Goal: Information Seeking & Learning: Learn about a topic

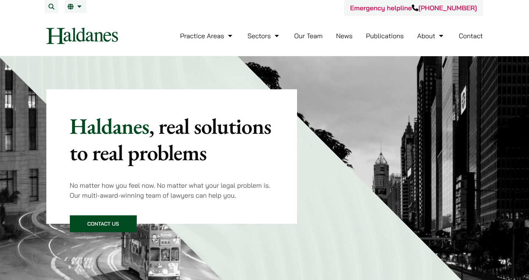
click at [312, 39] on link "Our Team" at bounding box center [308, 36] width 28 height 8
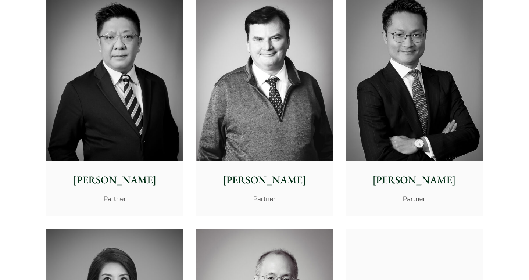
scroll to position [700, 0]
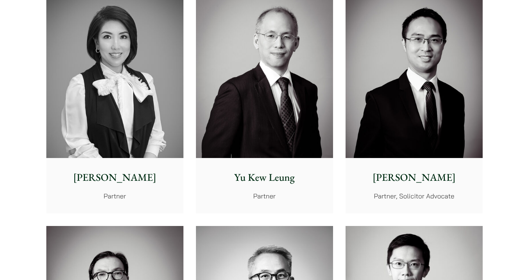
click at [126, 100] on img at bounding box center [114, 72] width 137 height 172
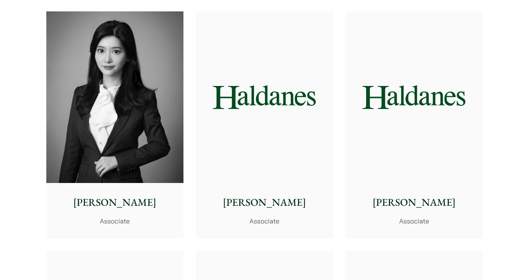
scroll to position [2176, 0]
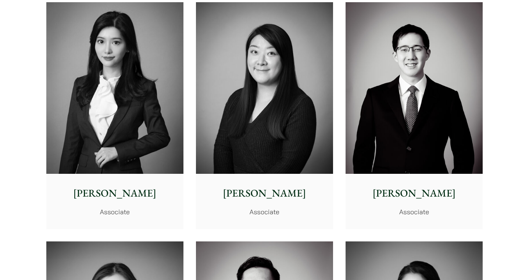
click at [126, 186] on p "Florence Yan" at bounding box center [114, 193] width 125 height 15
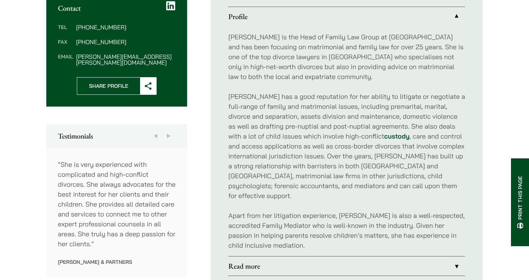
scroll to position [229, 0]
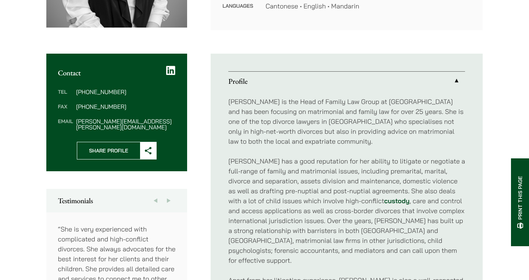
click at [121, 143] on span "Share Profile" at bounding box center [108, 150] width 63 height 17
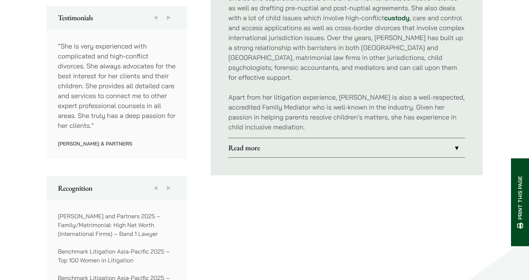
scroll to position [496, 0]
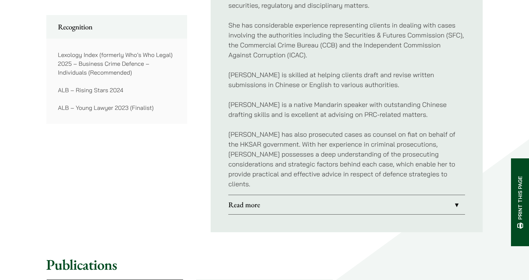
scroll to position [621, 0]
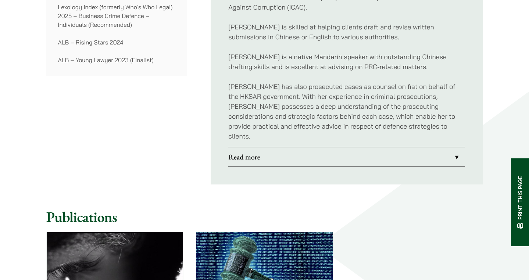
click at [252, 147] on link "Read more" at bounding box center [346, 156] width 237 height 19
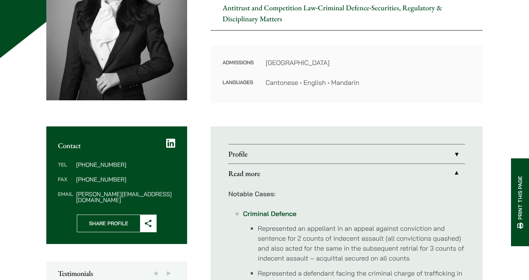
scroll to position [171, 0]
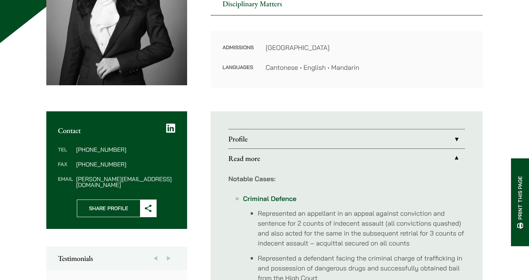
click at [244, 138] on link "Profile" at bounding box center [346, 138] width 237 height 19
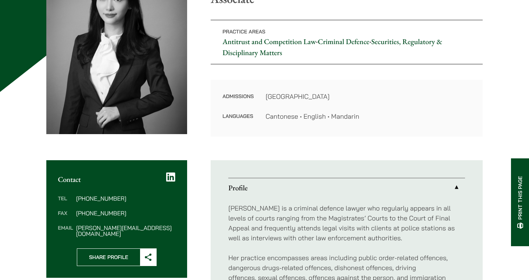
scroll to position [63, 0]
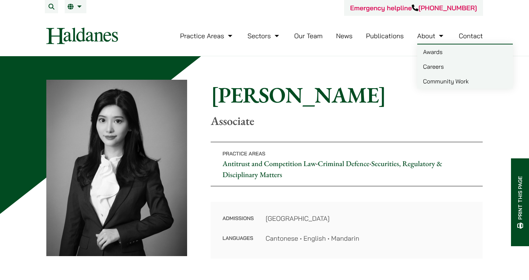
click at [441, 67] on link "Careers" at bounding box center [465, 66] width 96 height 15
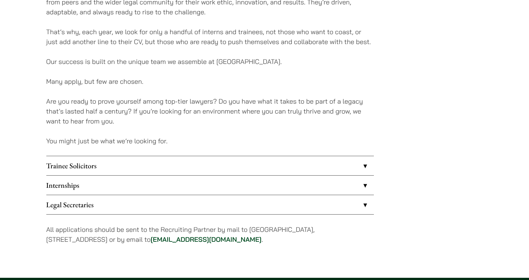
scroll to position [585, 0]
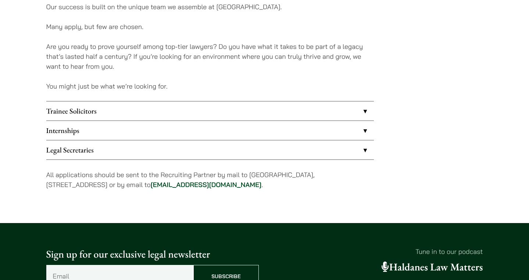
click at [71, 136] on link "Internships" at bounding box center [209, 130] width 327 height 19
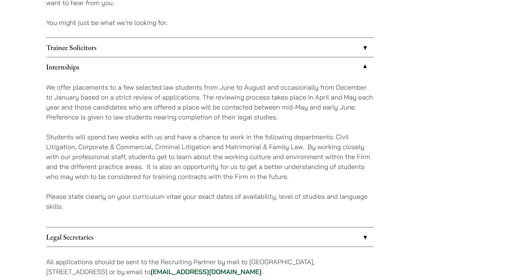
scroll to position [706, 0]
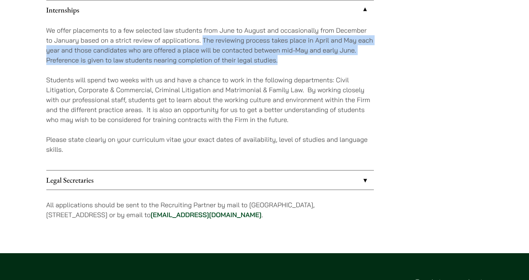
drag, startPoint x: 202, startPoint y: 40, endPoint x: 311, endPoint y: 63, distance: 111.1
click at [311, 63] on p "We offer placements to a few selected law students from June to August and occa…" at bounding box center [209, 45] width 327 height 40
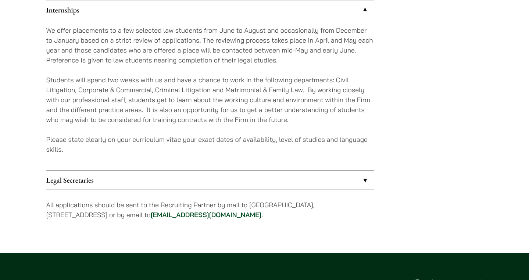
click at [197, 92] on p "Students will spend two weeks with us and have a chance to work in the followin…" at bounding box center [209, 100] width 327 height 50
click at [183, 79] on p "Students will spend two weeks with us and have a chance to work in the followin…" at bounding box center [209, 100] width 327 height 50
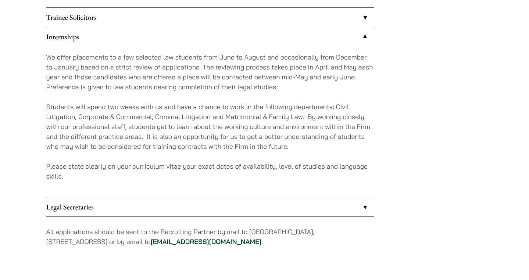
scroll to position [666, 0]
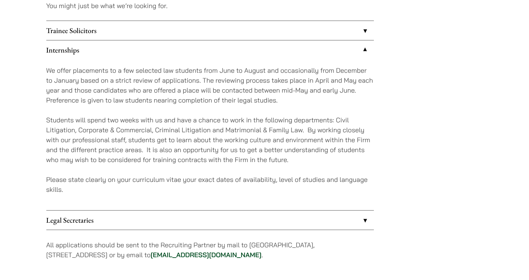
click at [192, 32] on link "Trainee Solicitors" at bounding box center [209, 30] width 327 height 19
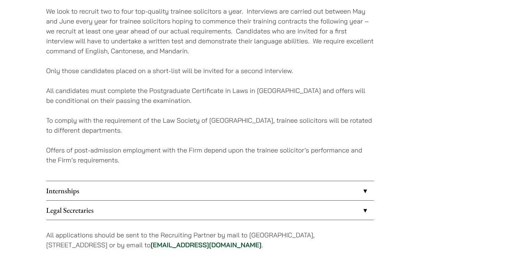
scroll to position [720, 0]
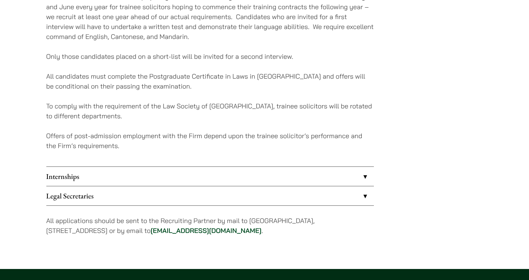
click at [156, 173] on link "Internships" at bounding box center [209, 176] width 327 height 19
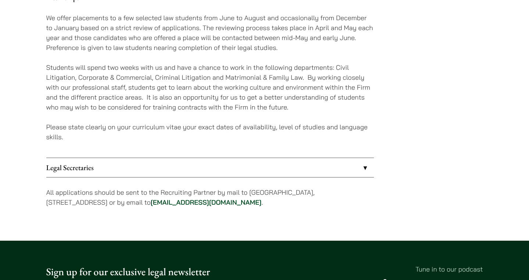
scroll to position [657, 0]
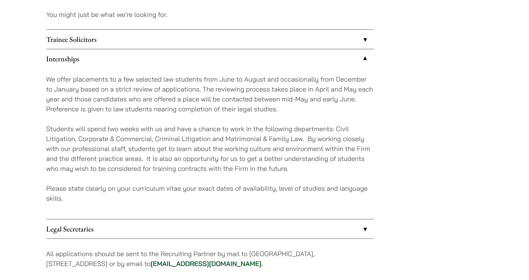
click at [180, 43] on link "Trainee Solicitors" at bounding box center [209, 39] width 327 height 19
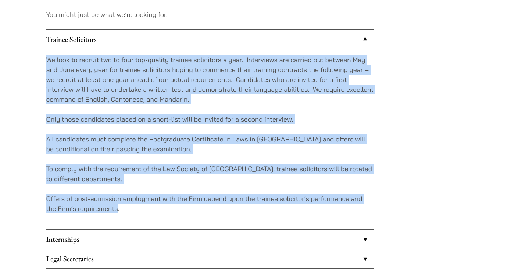
drag, startPoint x: 47, startPoint y: 60, endPoint x: 117, endPoint y: 206, distance: 161.9
click at [117, 206] on div "We look to recruit two to four top-quality trainee solicitors a year. Interview…" at bounding box center [209, 139] width 327 height 180
copy div "We look to recruit two to four top-quality trainee solicitors a year. Interview…"
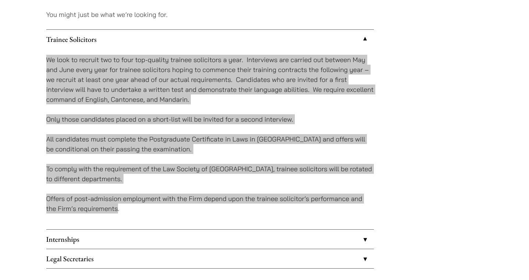
scroll to position [801, 0]
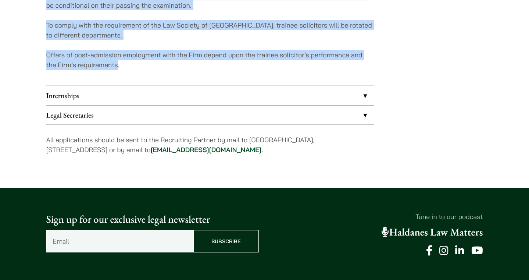
click at [189, 98] on link "Internships" at bounding box center [209, 95] width 327 height 19
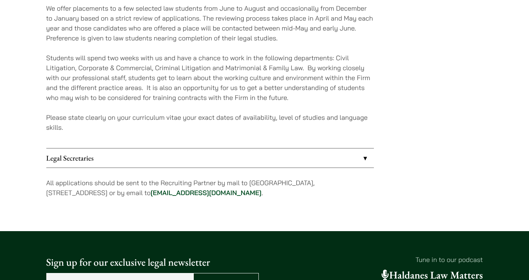
scroll to position [656, 0]
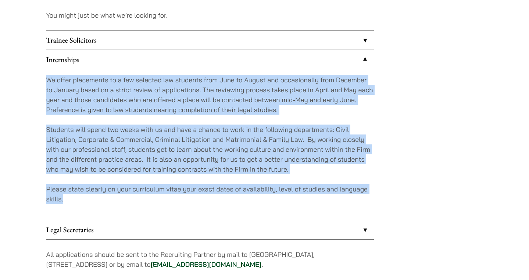
drag, startPoint x: 46, startPoint y: 81, endPoint x: 66, endPoint y: 201, distance: 122.1
click at [66, 201] on div "We offer placements to a few selected law students from June to August and occa…" at bounding box center [209, 144] width 327 height 151
copy div "We offer placements to a few selected law students from June to August and occa…"
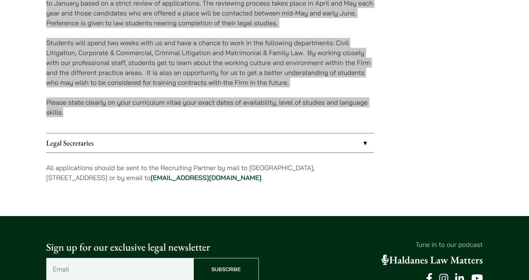
scroll to position [757, 0]
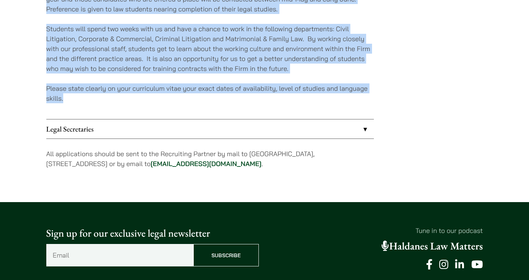
drag, startPoint x: 170, startPoint y: 164, endPoint x: 242, endPoint y: 164, distance: 72.7
click at [242, 164] on p "All applications should be sent to the Recruiting Partner by mail to [GEOGRAPHI…" at bounding box center [209, 159] width 327 height 20
